Goal: Transaction & Acquisition: Purchase product/service

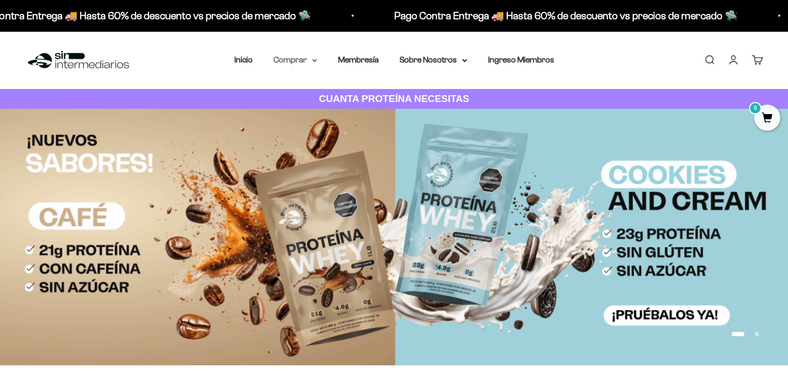
click at [296, 65] on summary "Comprar" at bounding box center [295, 60] width 44 height 14
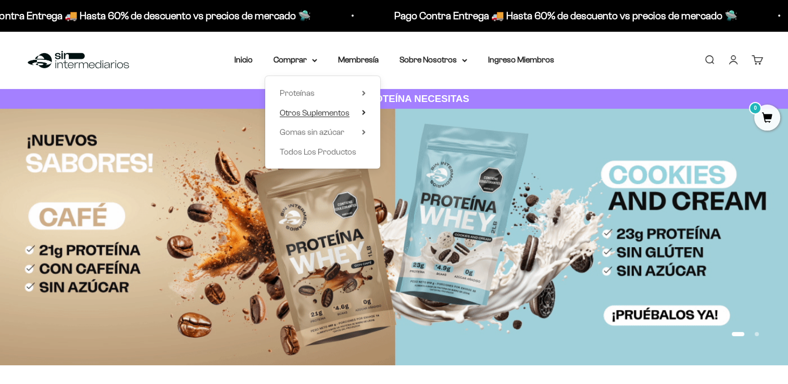
click at [325, 110] on span "Otros Suplementos" at bounding box center [315, 112] width 70 height 9
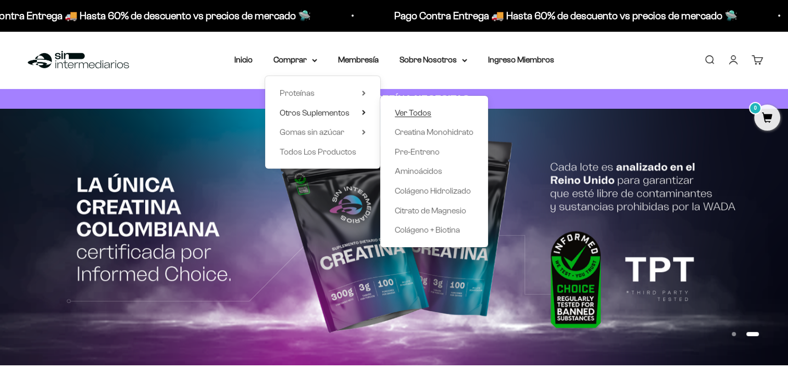
click at [414, 110] on span "Ver Todos" at bounding box center [413, 112] width 36 height 9
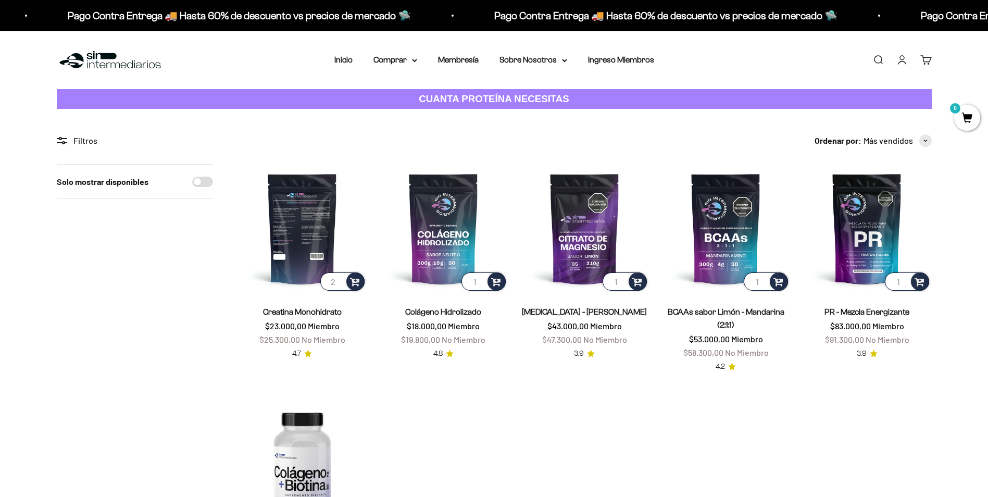
type input "2"
click at [341, 279] on input "2" at bounding box center [342, 281] width 44 height 18
click at [356, 282] on span at bounding box center [355, 281] width 10 height 12
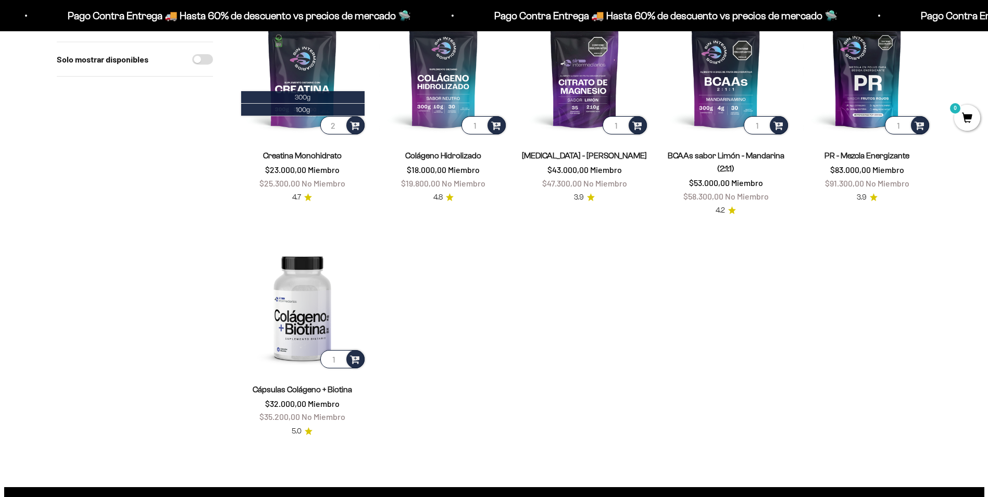
scroll to position [52, 0]
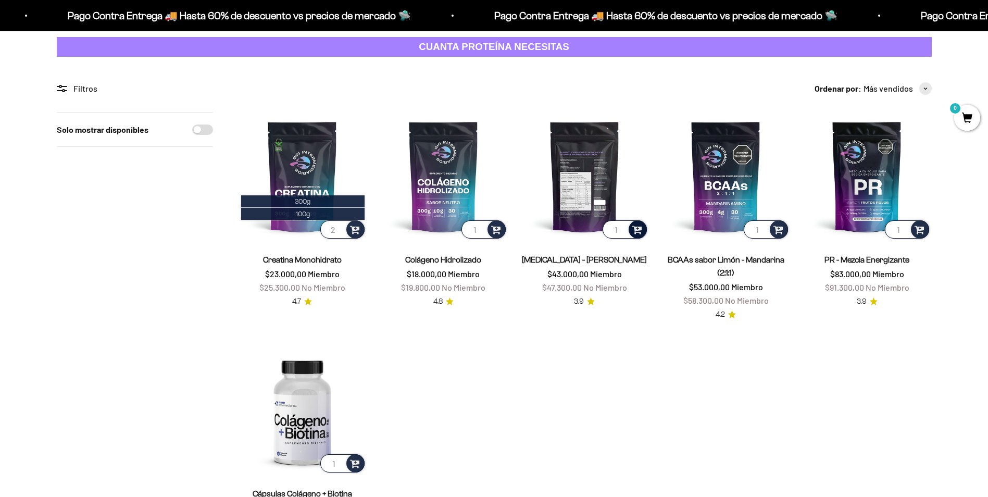
click at [632, 230] on span at bounding box center [637, 229] width 10 height 12
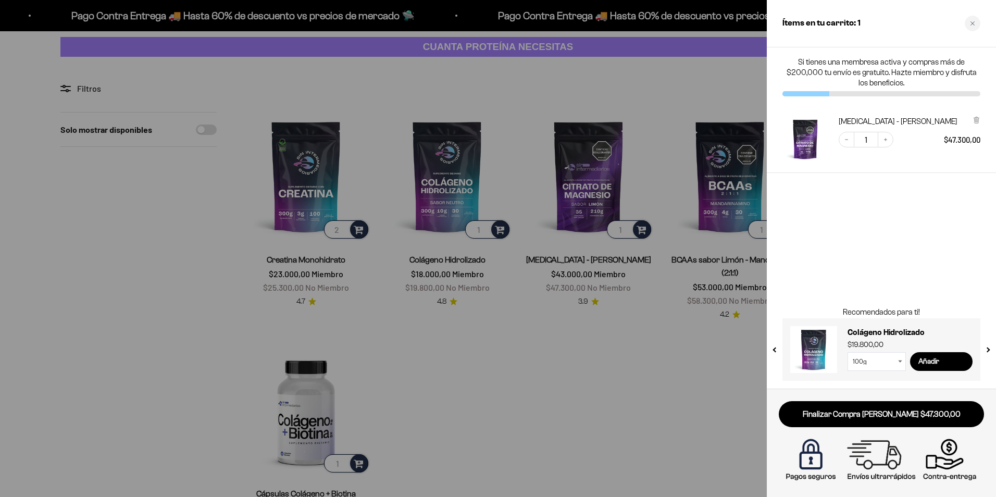
click at [634, 236] on div at bounding box center [498, 248] width 996 height 497
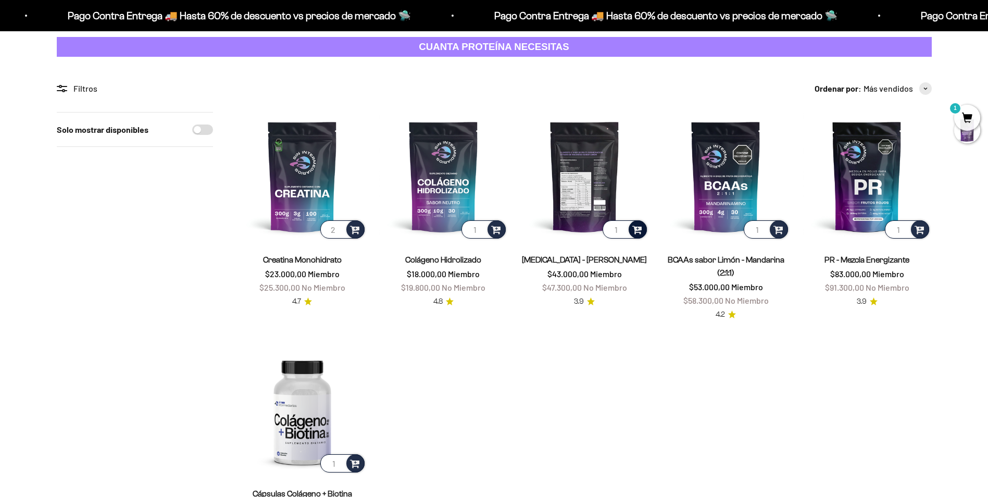
scroll to position [0, 0]
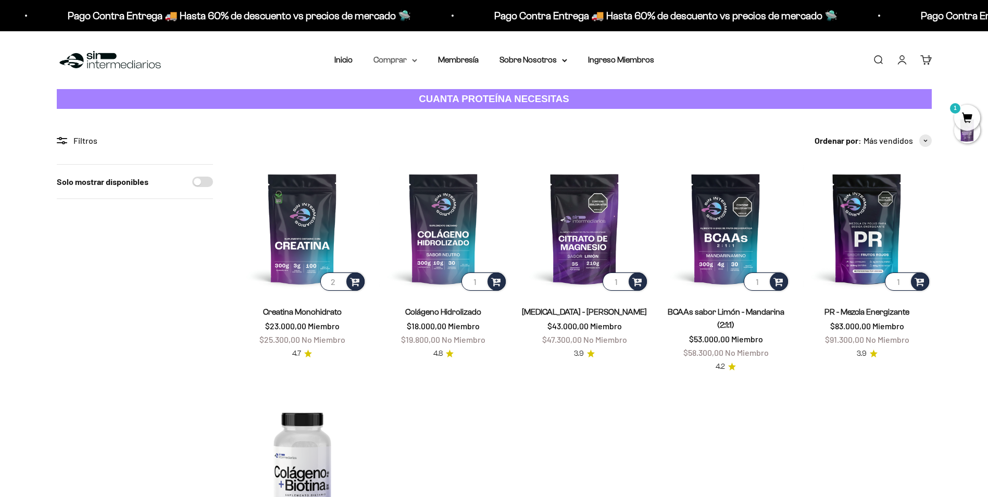
click at [404, 62] on summary "Comprar" at bounding box center [395, 60] width 44 height 14
click at [621, 384] on product-list "2 Creatina Monohidrato $23.000,00 Miembro $25.300,00 No Miembro 4.7 1 Colágeno …" at bounding box center [585, 379] width 694 height 430
